Goal: Task Accomplishment & Management: Use online tool/utility

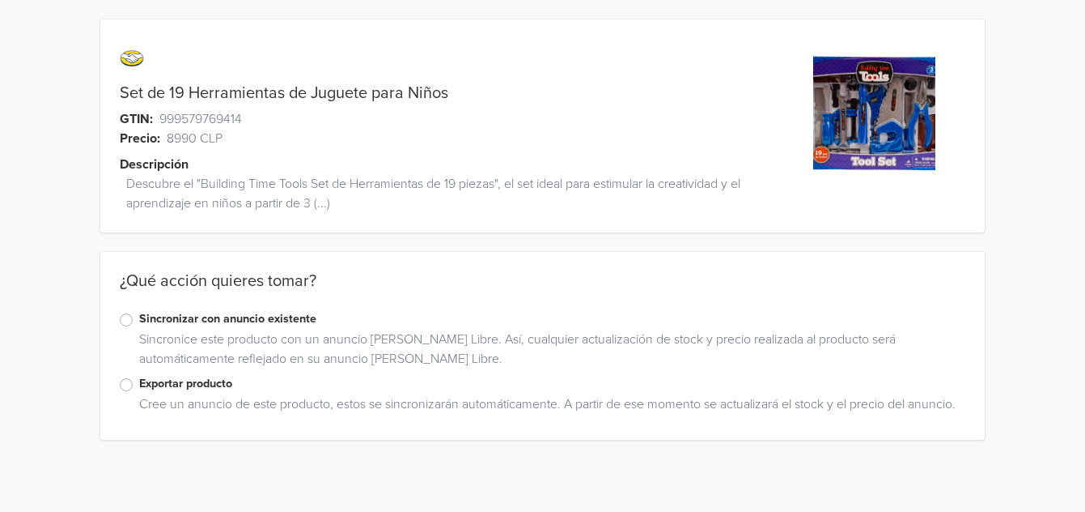
click at [231, 387] on label "Exportar producto" at bounding box center [552, 384] width 826 height 18
click at [0, 0] on input "Exportar producto" at bounding box center [0, 0] width 0 height 0
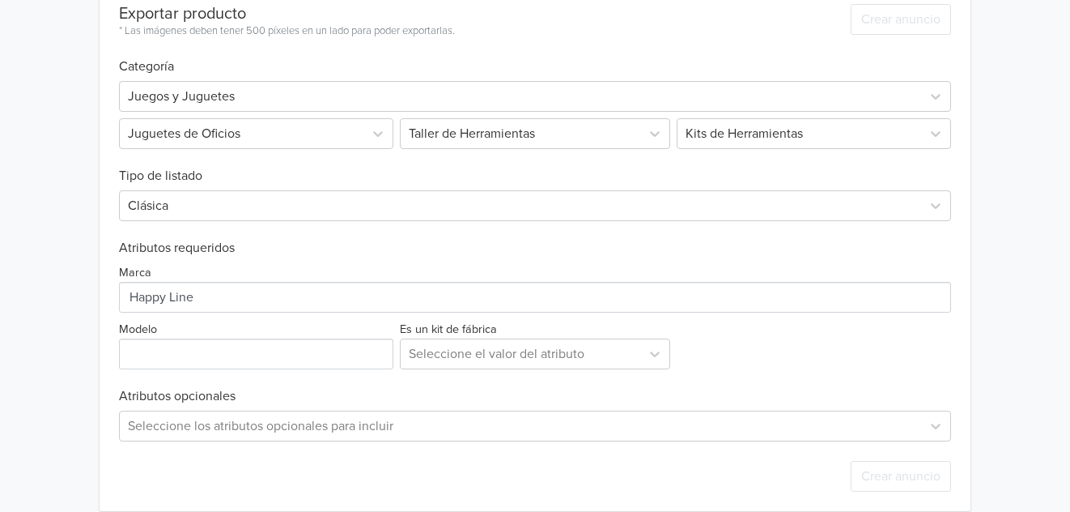
scroll to position [512, 0]
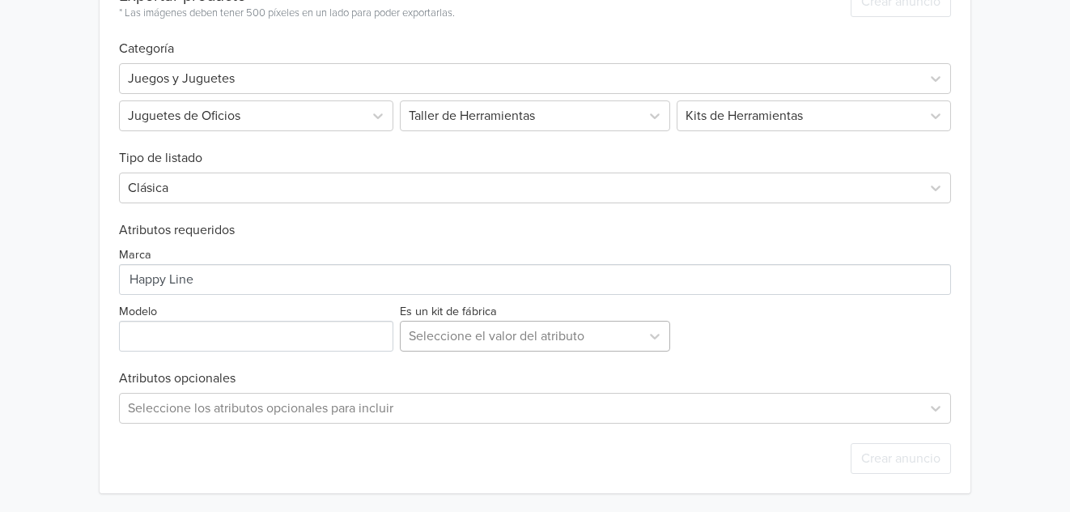
click at [482, 332] on div at bounding box center [521, 336] width 224 height 23
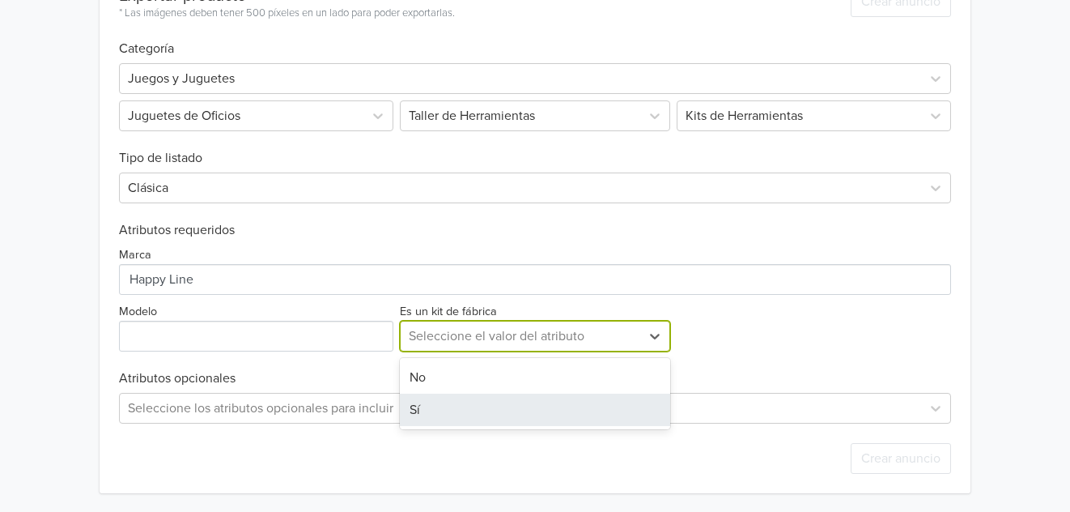
click at [453, 410] on div "Sí" at bounding box center [535, 409] width 271 height 32
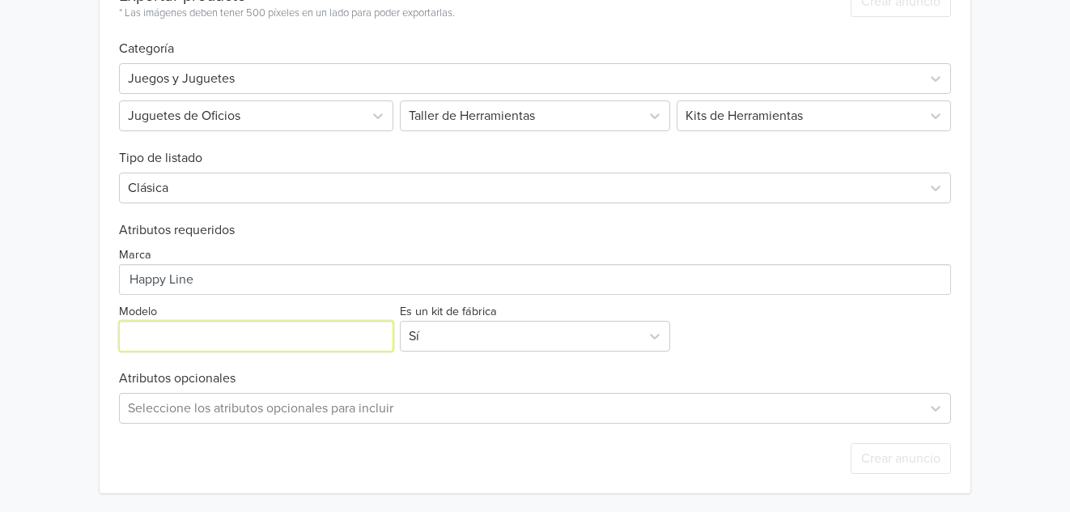
click at [245, 335] on input "Modelo" at bounding box center [256, 336] width 274 height 31
paste input "Herramientas de Juguete"
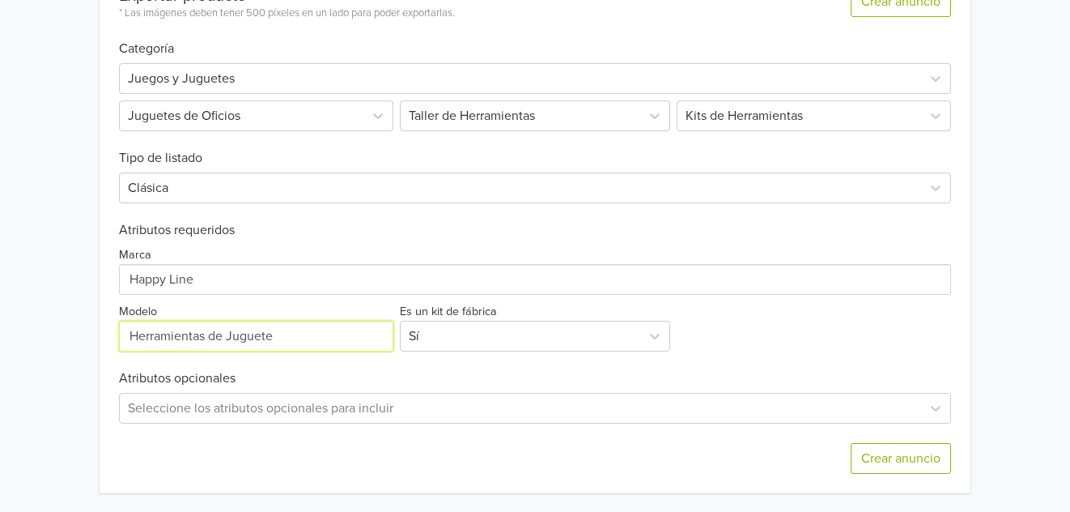
type input "Herramientas de Juguete"
click at [660, 430] on div "Crear anuncio" at bounding box center [535, 458] width 833 height 70
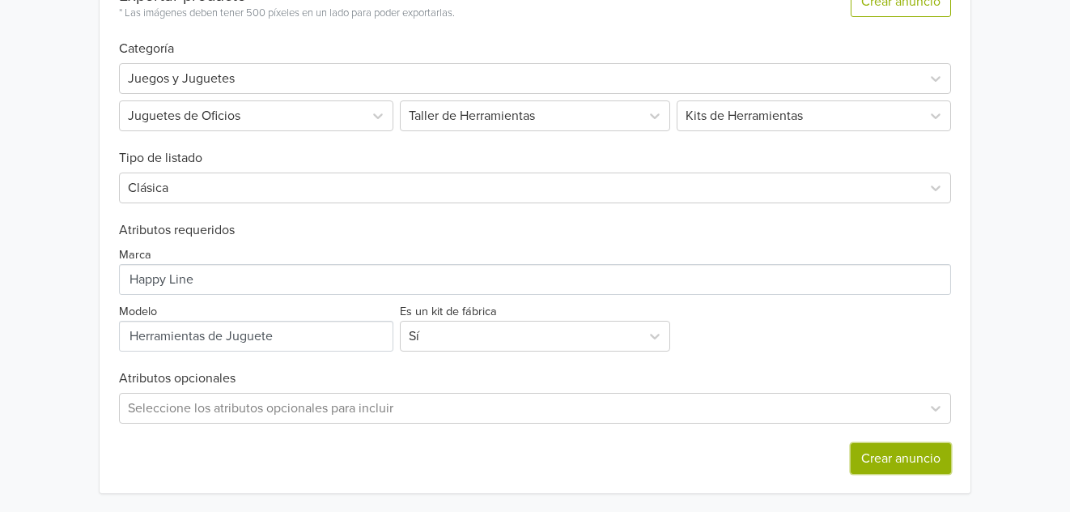
click at [898, 462] on button "Crear anuncio" at bounding box center [901, 458] width 100 height 31
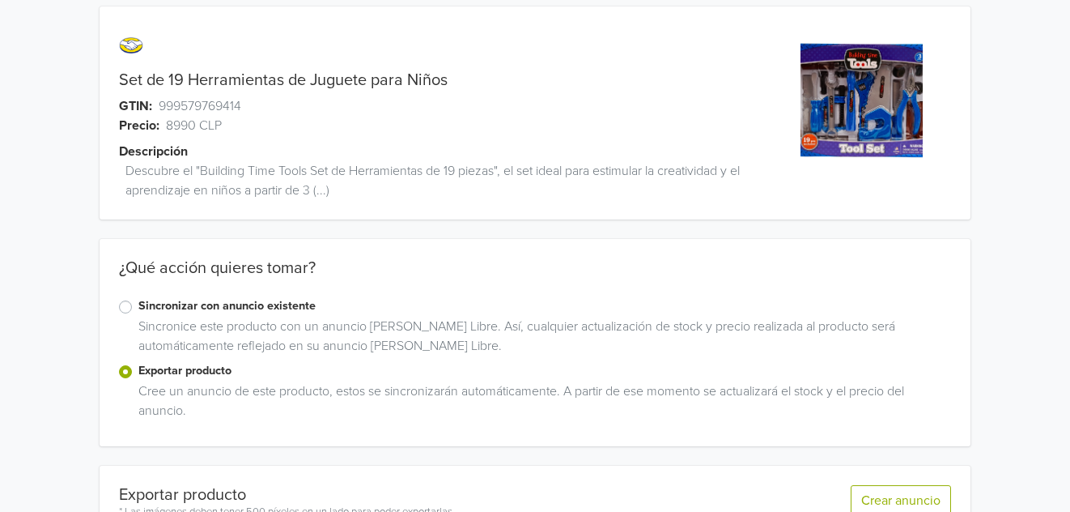
scroll to position [0, 0]
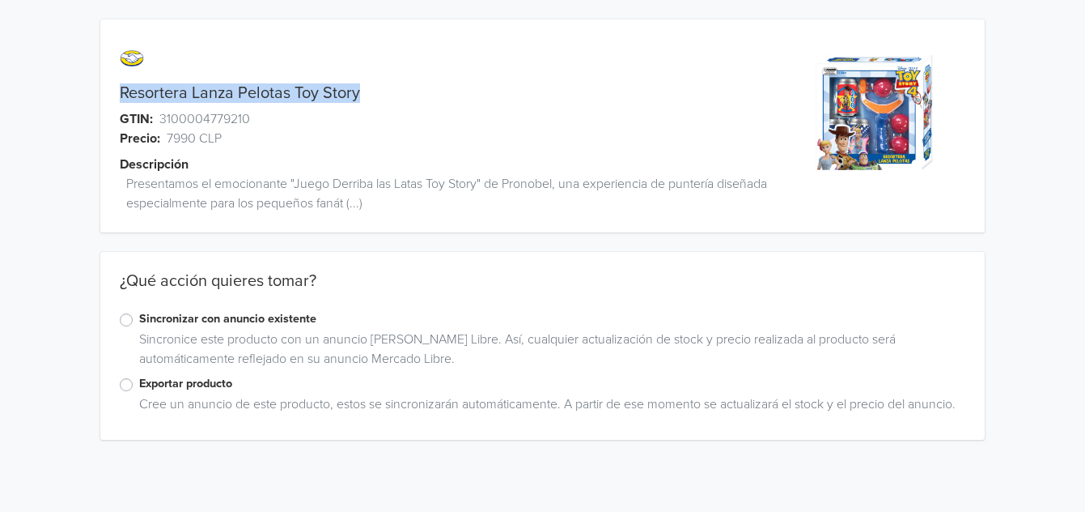
drag, startPoint x: 121, startPoint y: 92, endPoint x: 361, endPoint y: 91, distance: 240.4
click at [361, 91] on div "Resortera Lanza Pelotas Toy Story" at bounding box center [431, 92] width 663 height 19
copy link "Resortera Lanza Pelotas Toy Story"
click at [123, 391] on div "Exportar producto" at bounding box center [543, 384] width 846 height 19
click at [139, 389] on label "Exportar producto" at bounding box center [552, 384] width 826 height 18
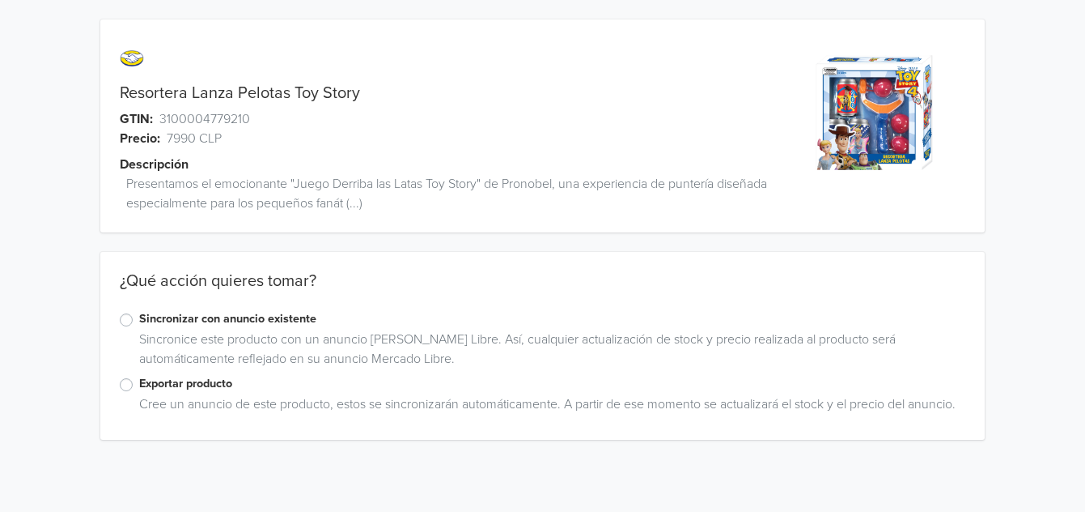
click at [0, 0] on input "Exportar producto" at bounding box center [0, 0] width 0 height 0
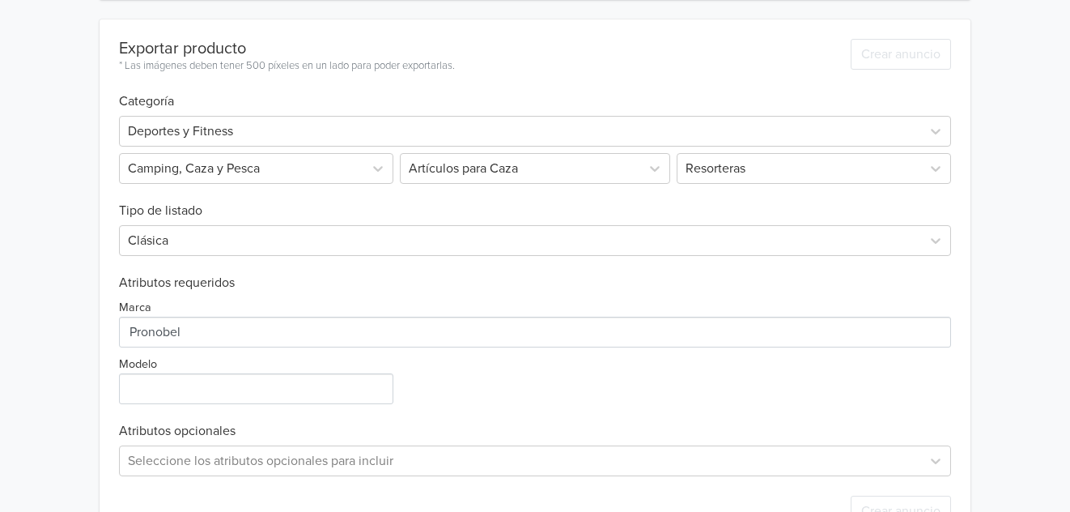
scroll to position [512, 0]
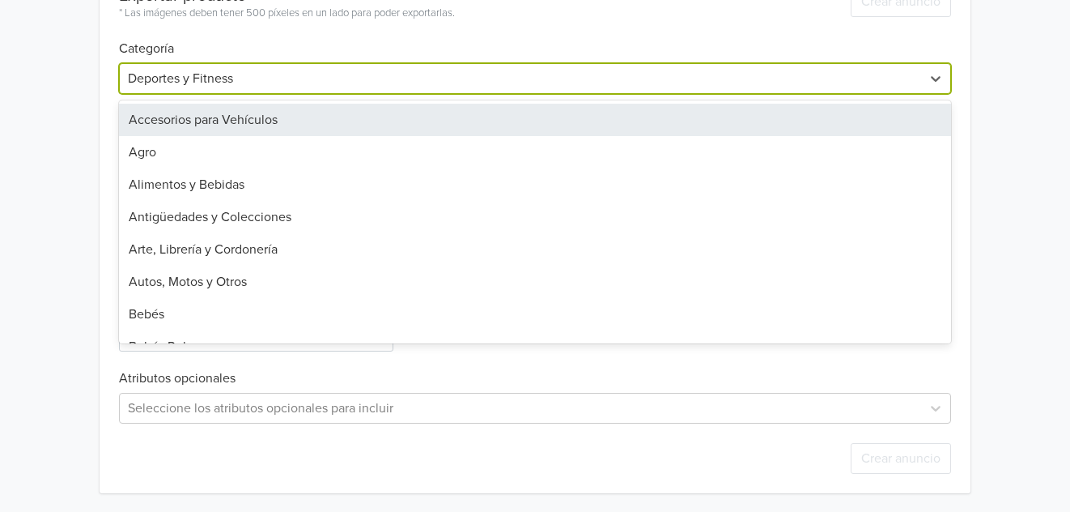
click at [280, 74] on div at bounding box center [521, 78] width 786 height 23
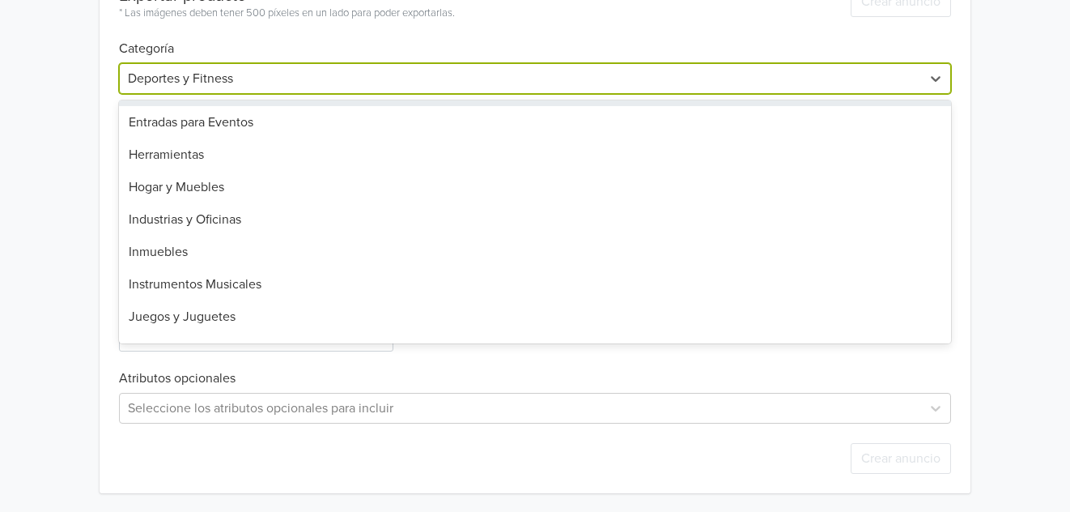
scroll to position [707, 0]
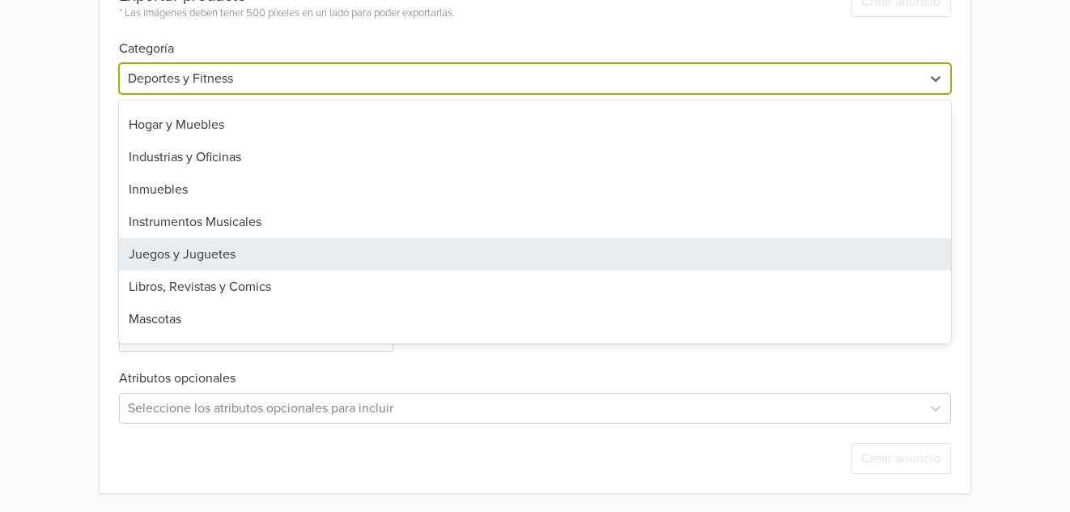
click at [231, 258] on div "Juegos y Juguetes" at bounding box center [535, 254] width 833 height 32
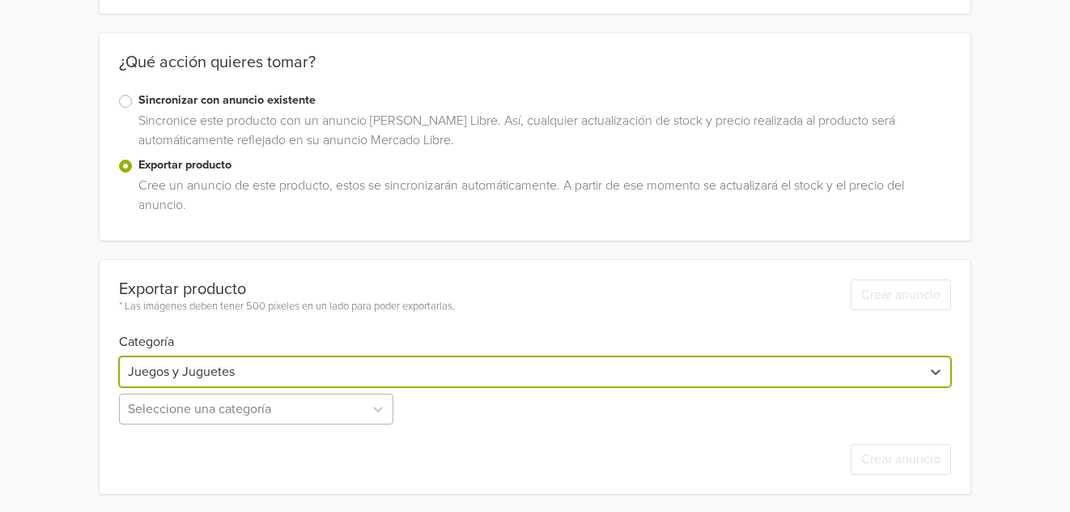
scroll to position [380, 0]
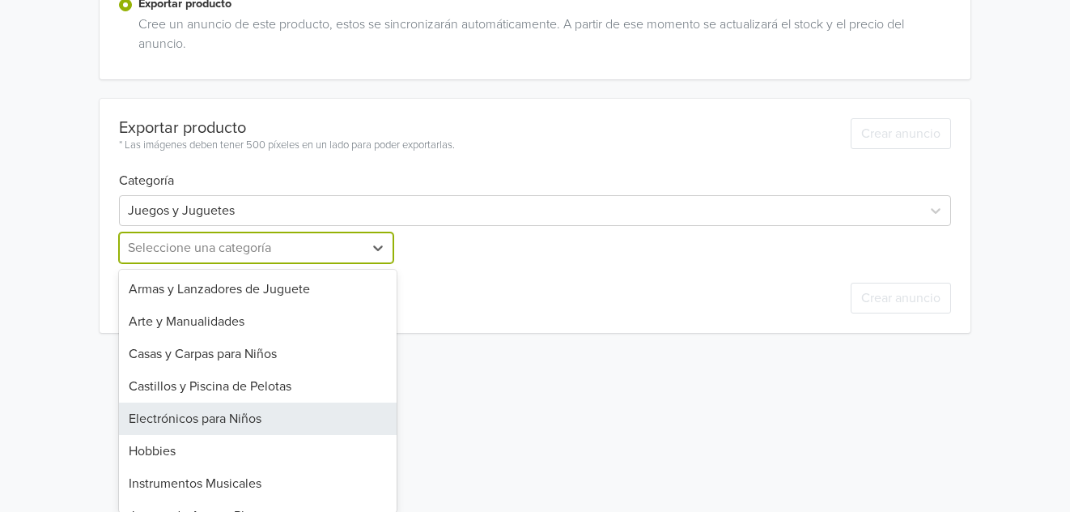
click at [338, 263] on div "25 results available. Use Up and Down to choose options, press Enter to select …" at bounding box center [258, 247] width 278 height 31
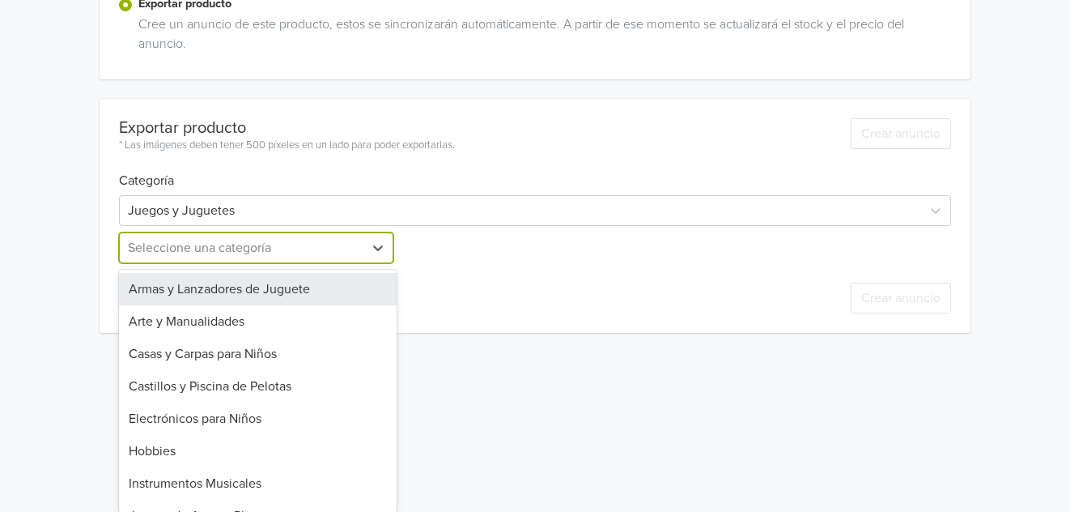
click at [255, 292] on div "Armas y Lanzadores de Juguete" at bounding box center [258, 289] width 278 height 32
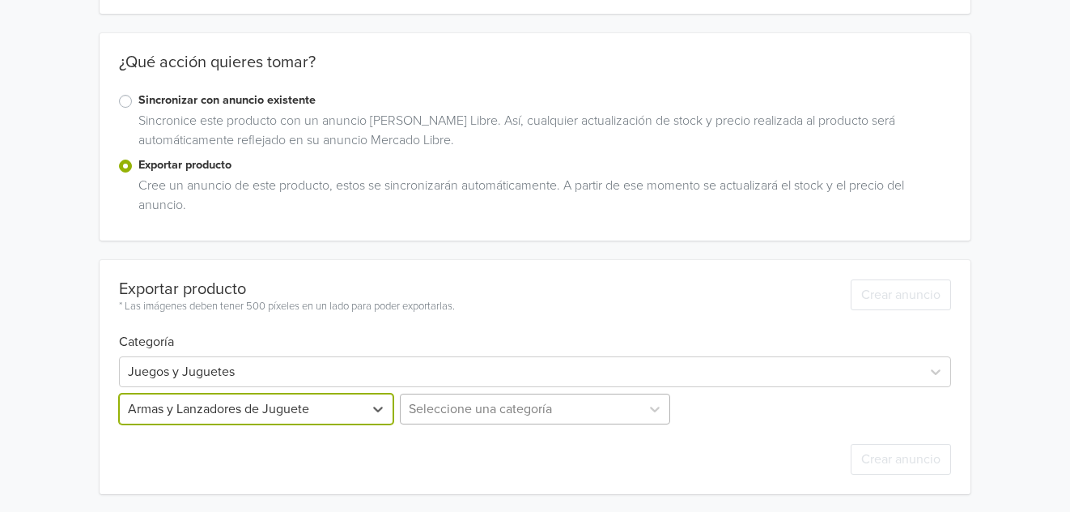
scroll to position [338, 0]
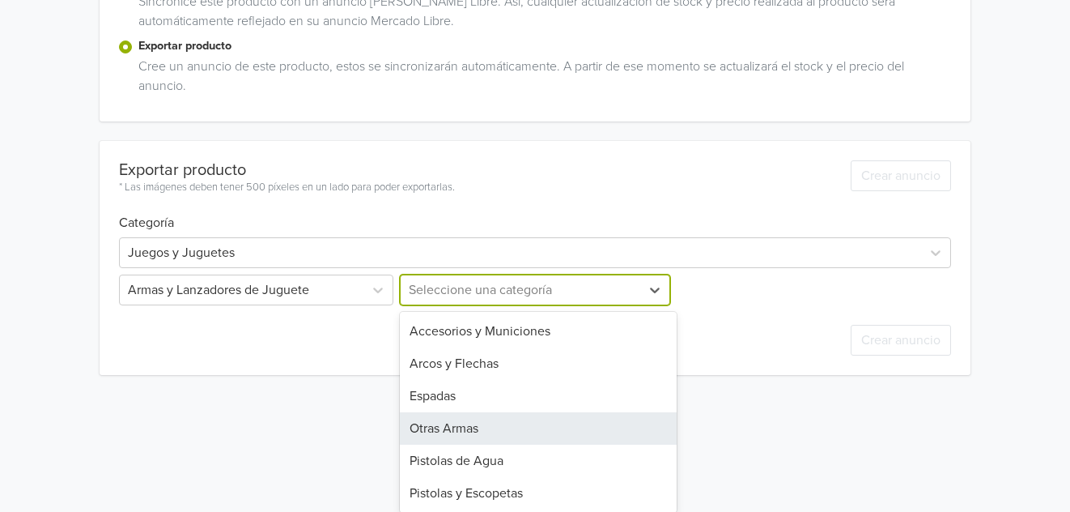
click at [518, 305] on div "6 results available. Use Up and Down to choose options, press Enter to select t…" at bounding box center [536, 289] width 278 height 31
click at [465, 434] on div "Otras Armas" at bounding box center [539, 428] width 278 height 32
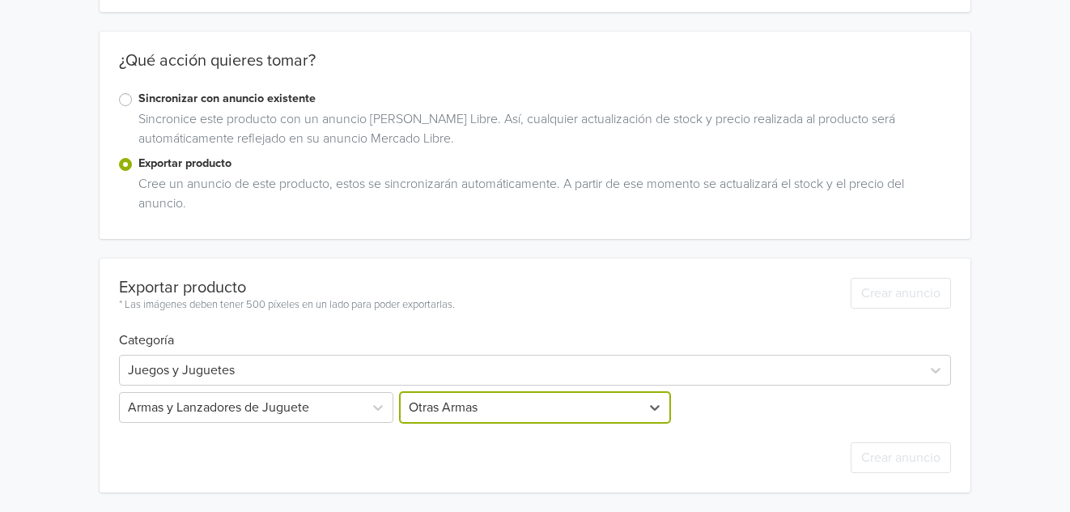
scroll to position [219, 0]
click at [457, 443] on div "Exportar producto * Las imágenes deben tener 500 píxeles en un lado para poder …" at bounding box center [535, 377] width 833 height 234
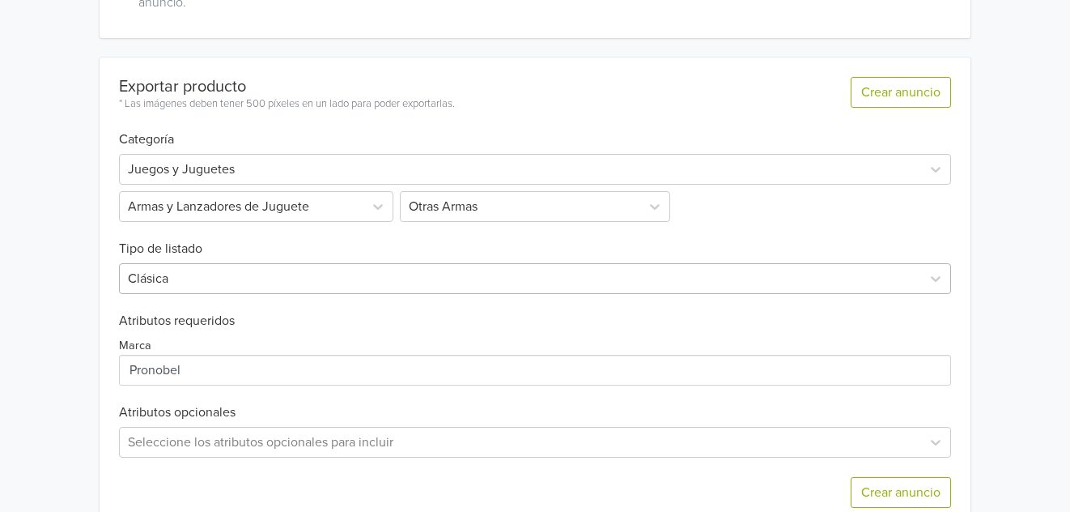
scroll to position [455, 0]
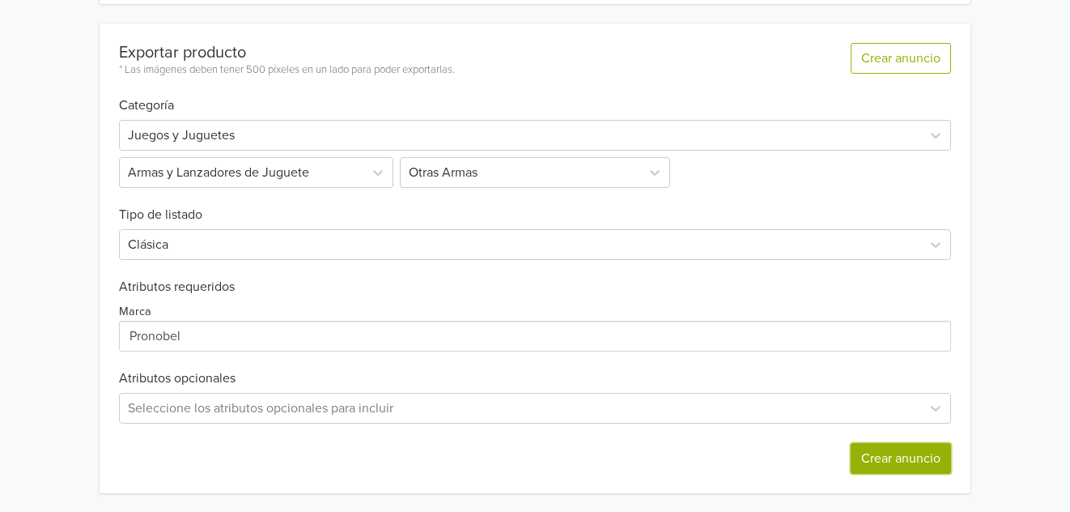
click at [907, 455] on button "Crear anuncio" at bounding box center [901, 458] width 100 height 31
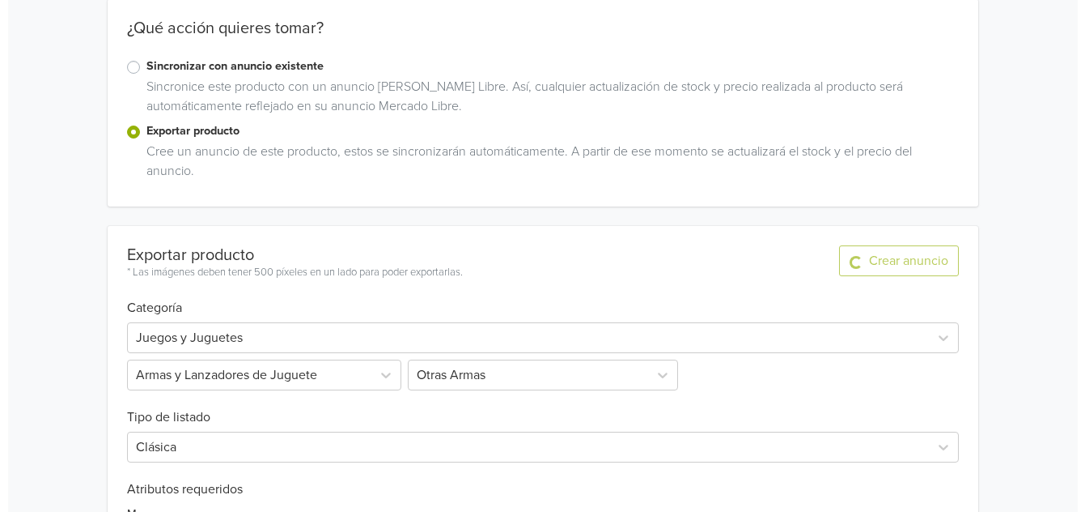
scroll to position [0, 0]
